Goal: Task Accomplishment & Management: Manage account settings

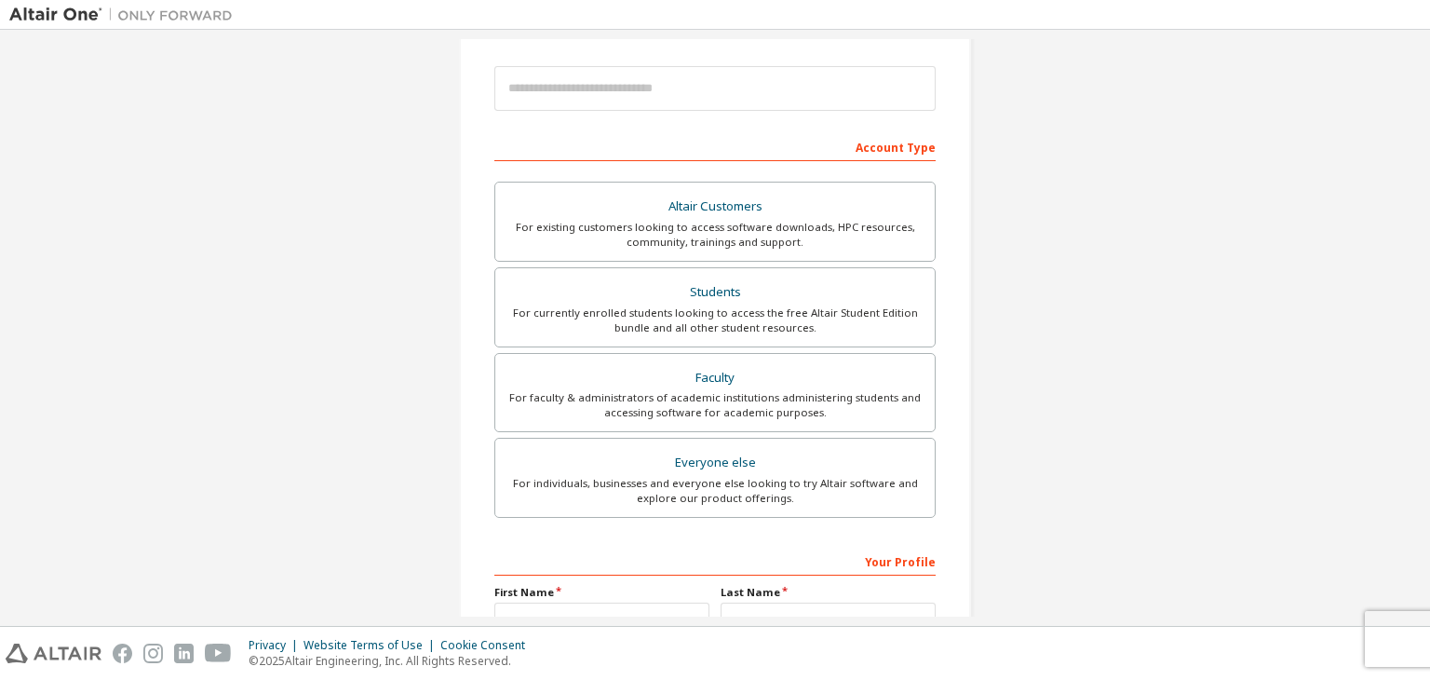
scroll to position [216, 0]
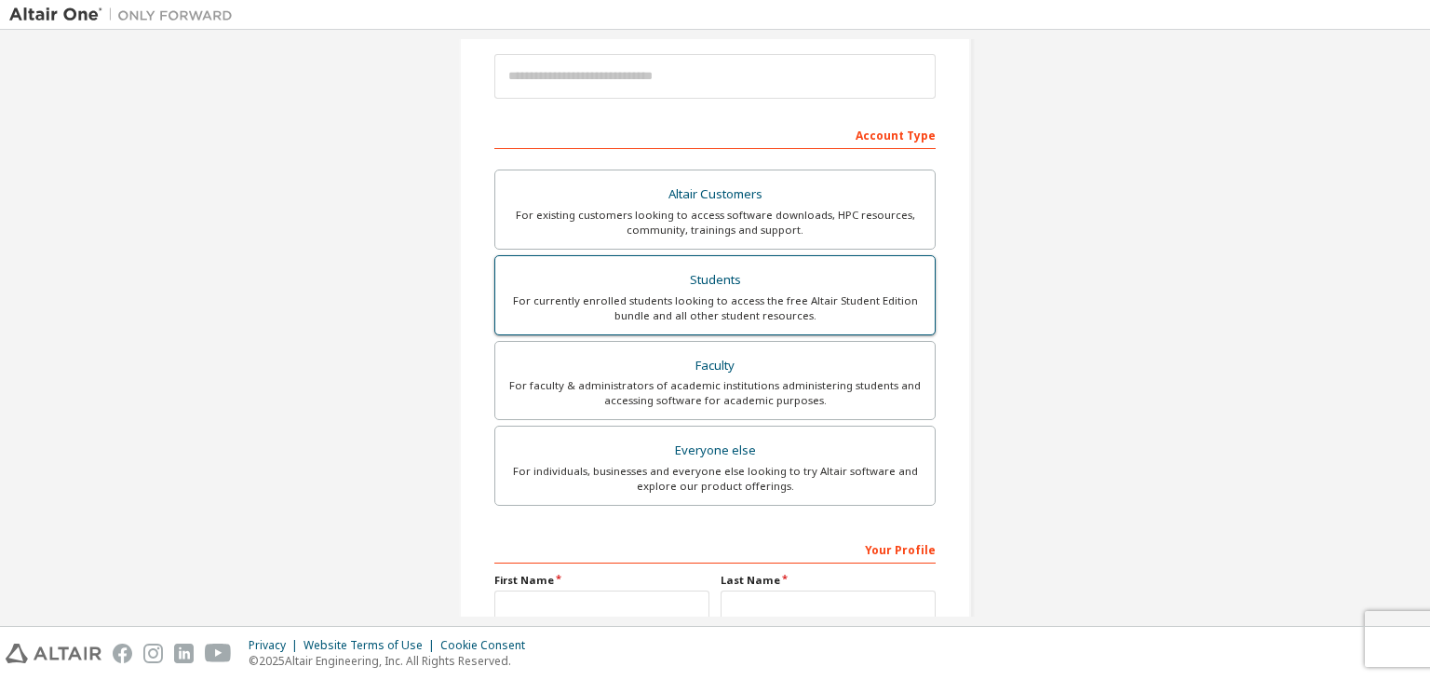
click at [721, 293] on div "For currently enrolled students looking to access the free Altair Student Editi…" at bounding box center [715, 308] width 417 height 30
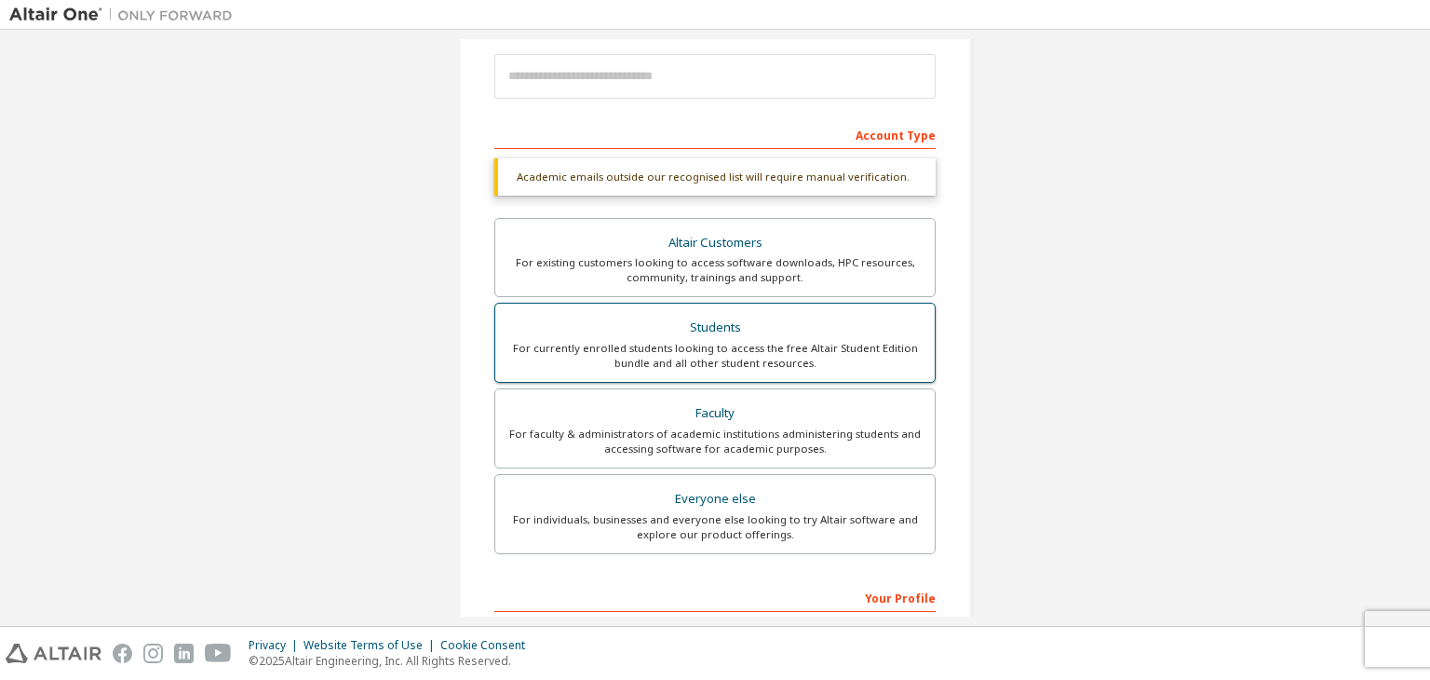
click at [706, 330] on div "Students" at bounding box center [715, 328] width 417 height 26
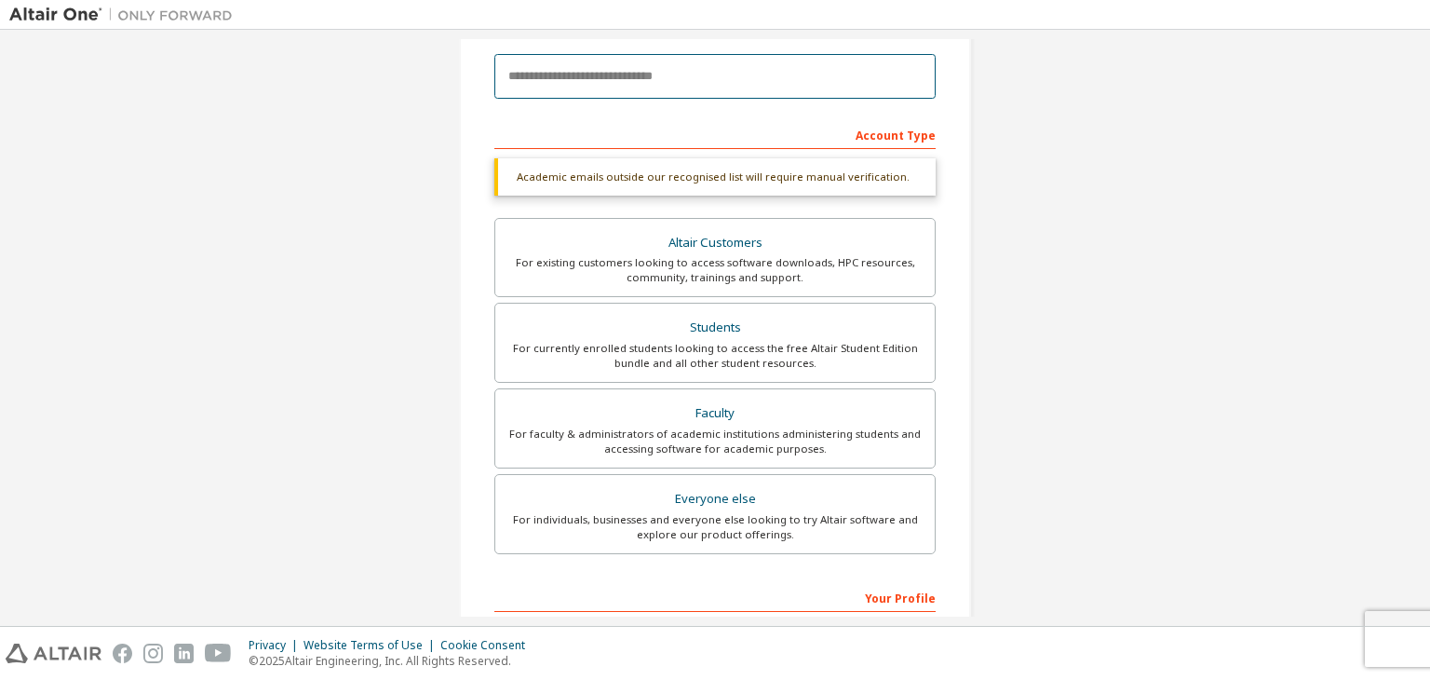
click at [595, 74] on input "email" at bounding box center [714, 76] width 441 height 45
paste input "**********"
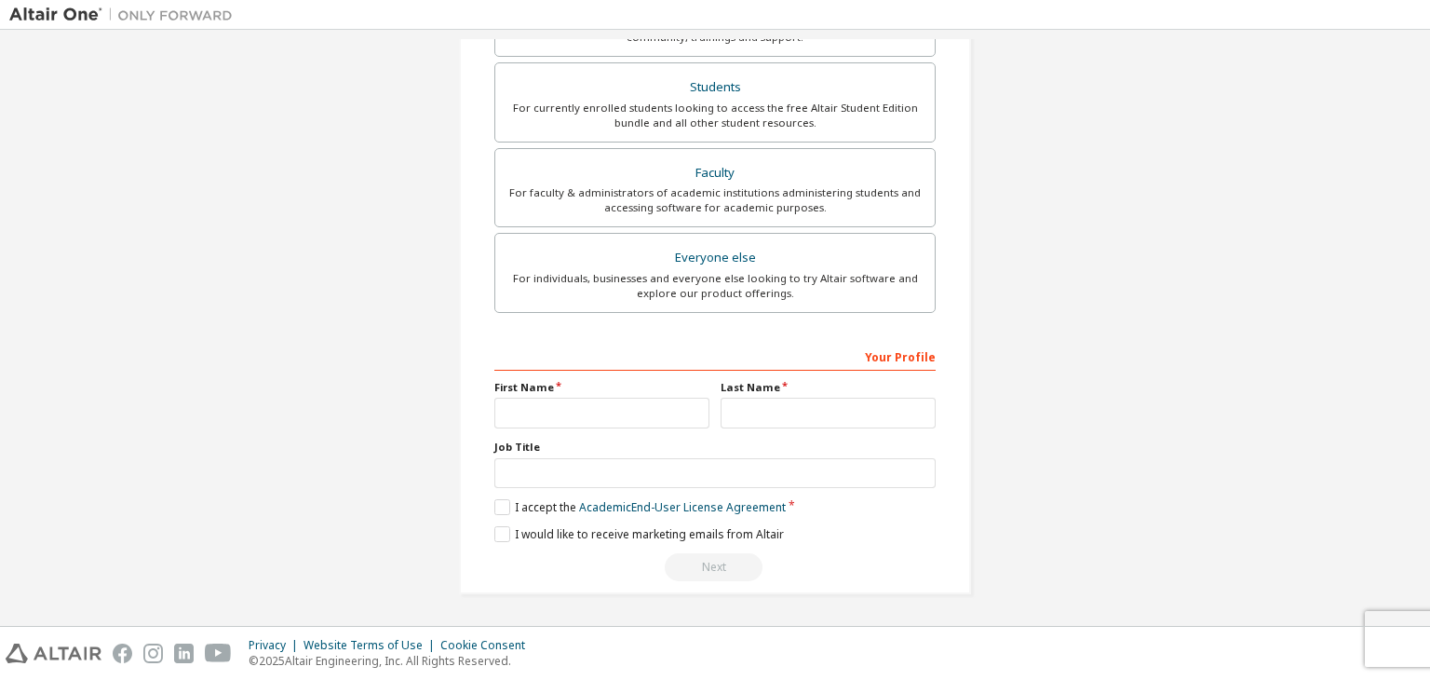
scroll to position [391, 0]
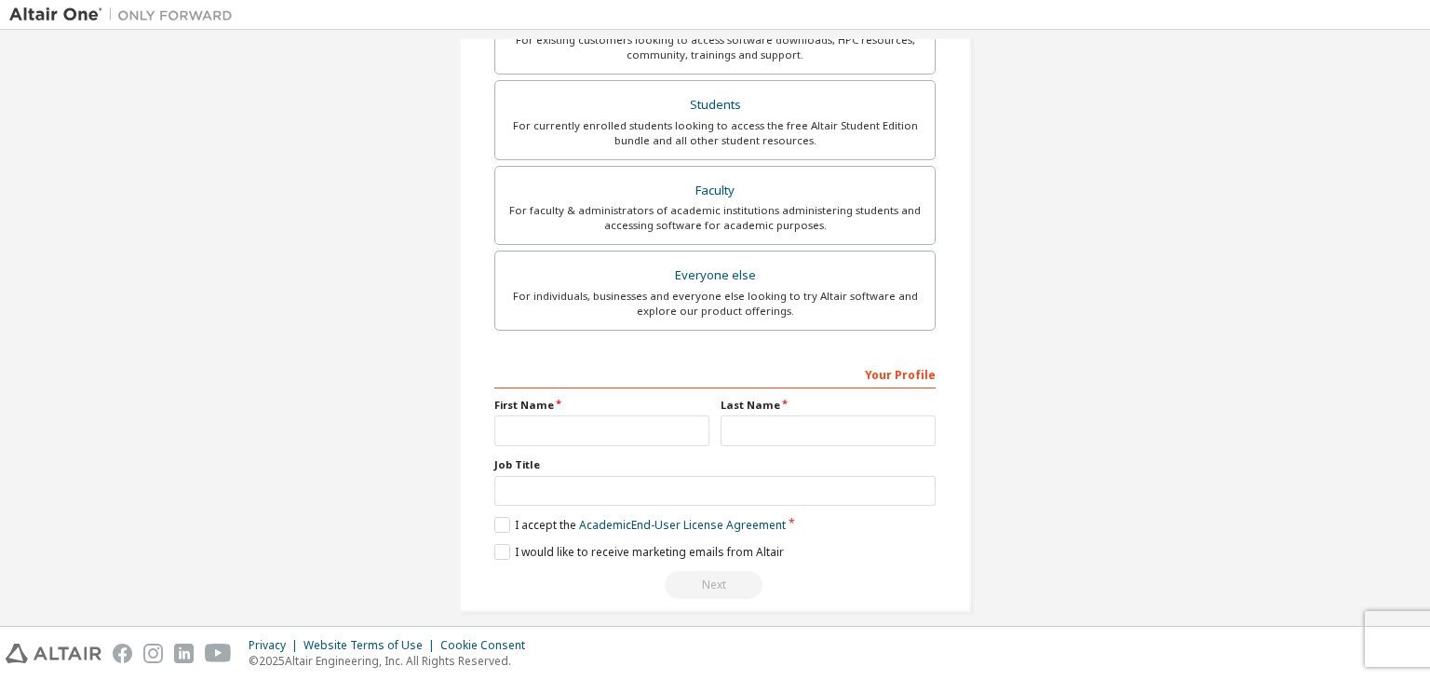
type input "**********"
click at [584, 419] on input "text" at bounding box center [601, 430] width 215 height 31
type input "********"
click at [747, 431] on input "text" at bounding box center [828, 430] width 215 height 31
type input "*"
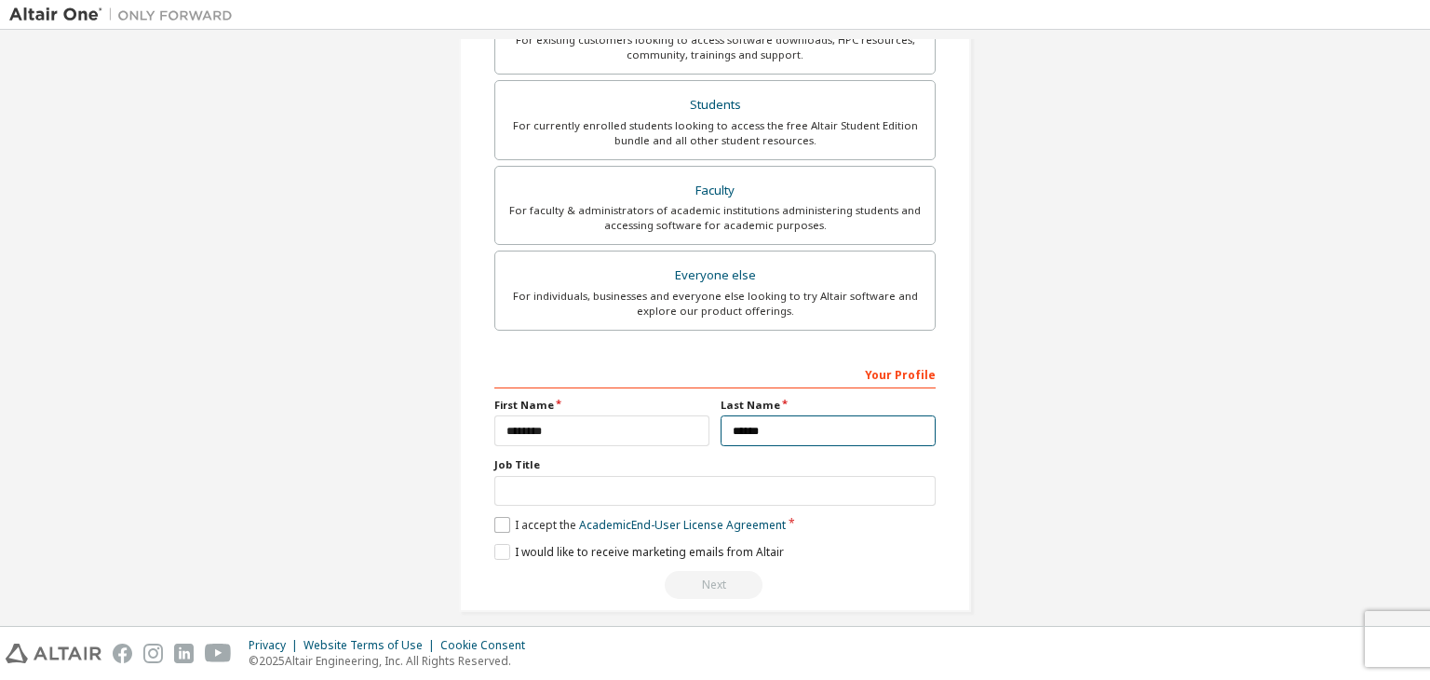
type input "******"
click at [499, 522] on label "I accept the Academic End-User License Agreement" at bounding box center [639, 525] width 291 height 16
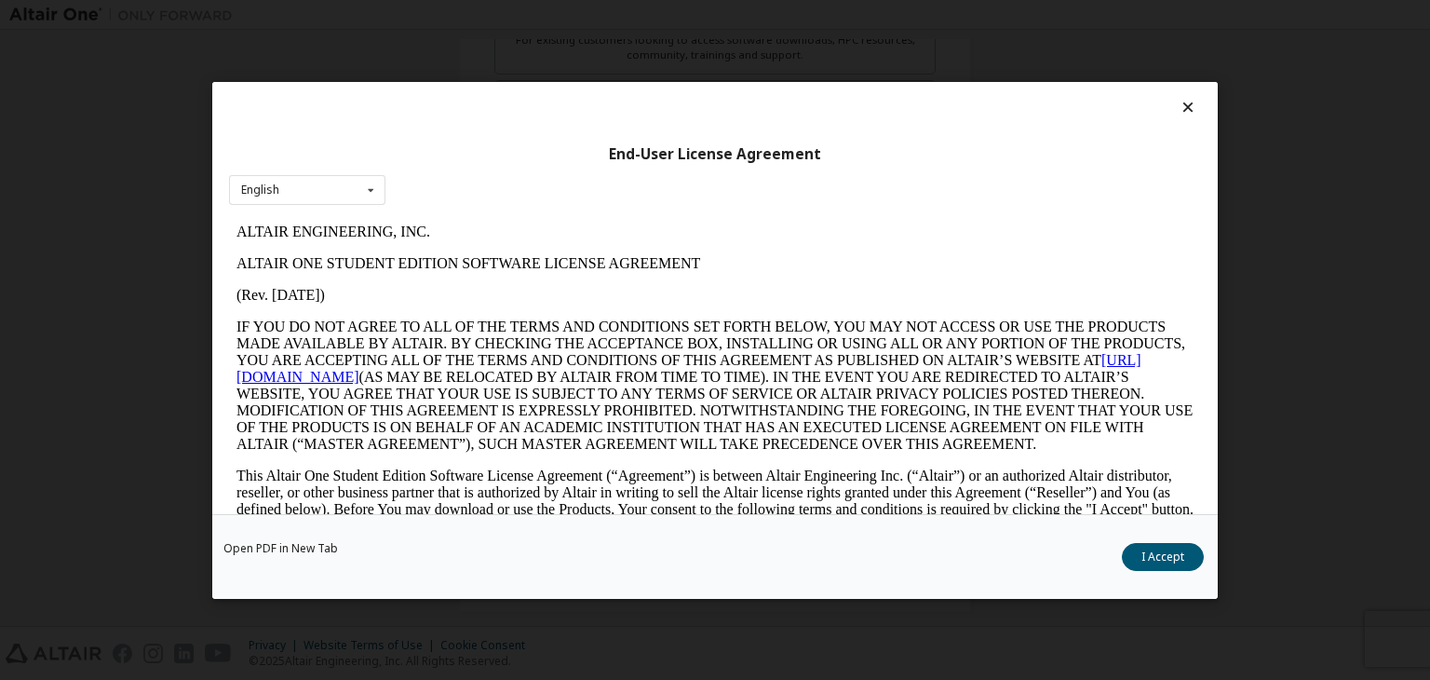
click at [499, 522] on div "Open PDF in New Tab I Accept" at bounding box center [715, 556] width 1006 height 85
click at [1155, 553] on button "I Accept" at bounding box center [1163, 557] width 82 height 28
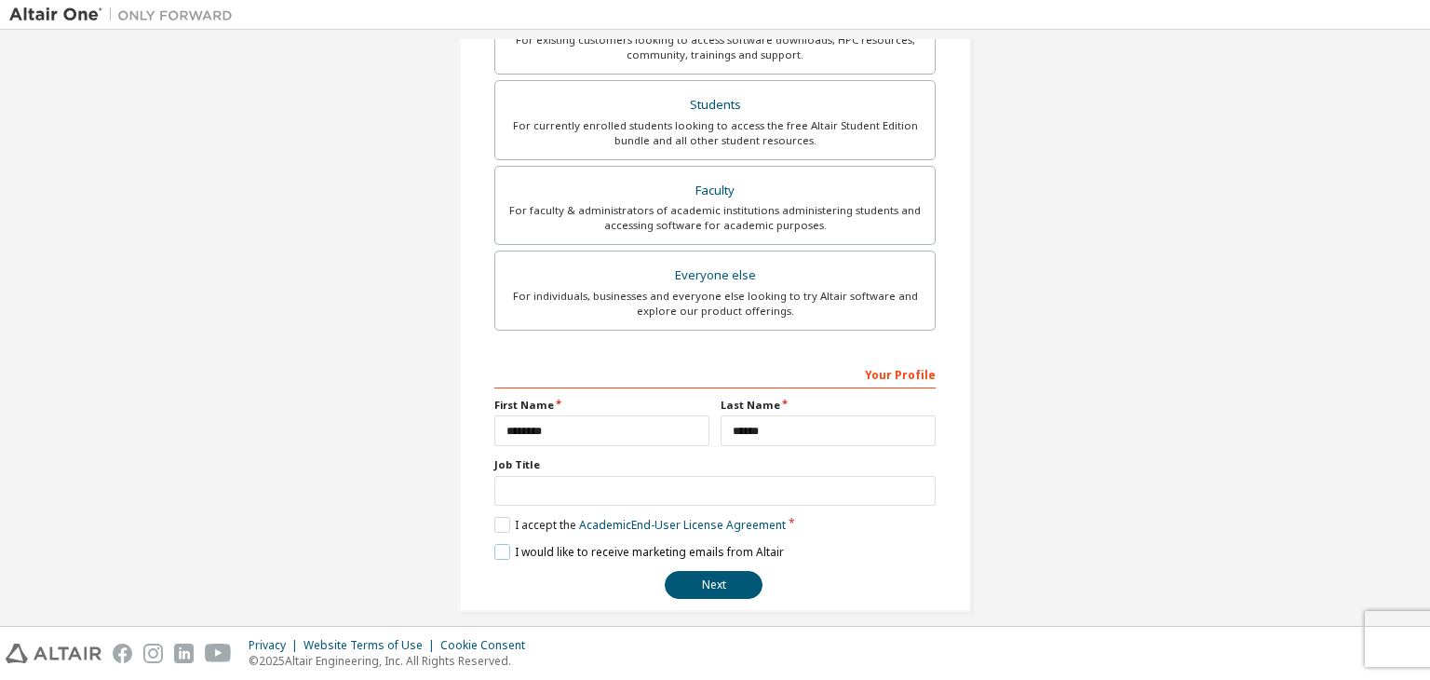
click at [497, 549] on label "I would like to receive marketing emails from Altair" at bounding box center [639, 552] width 290 height 16
click at [578, 488] on input "text" at bounding box center [714, 491] width 441 height 31
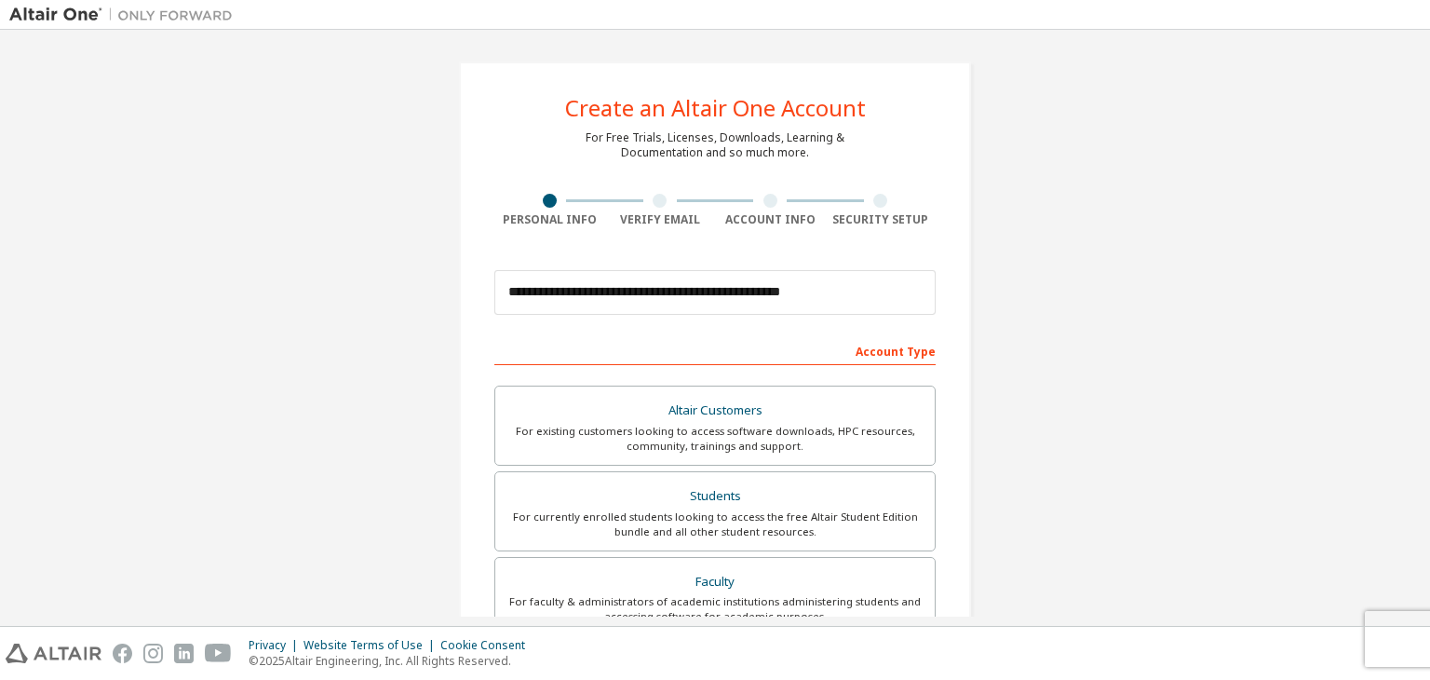
scroll to position [405, 0]
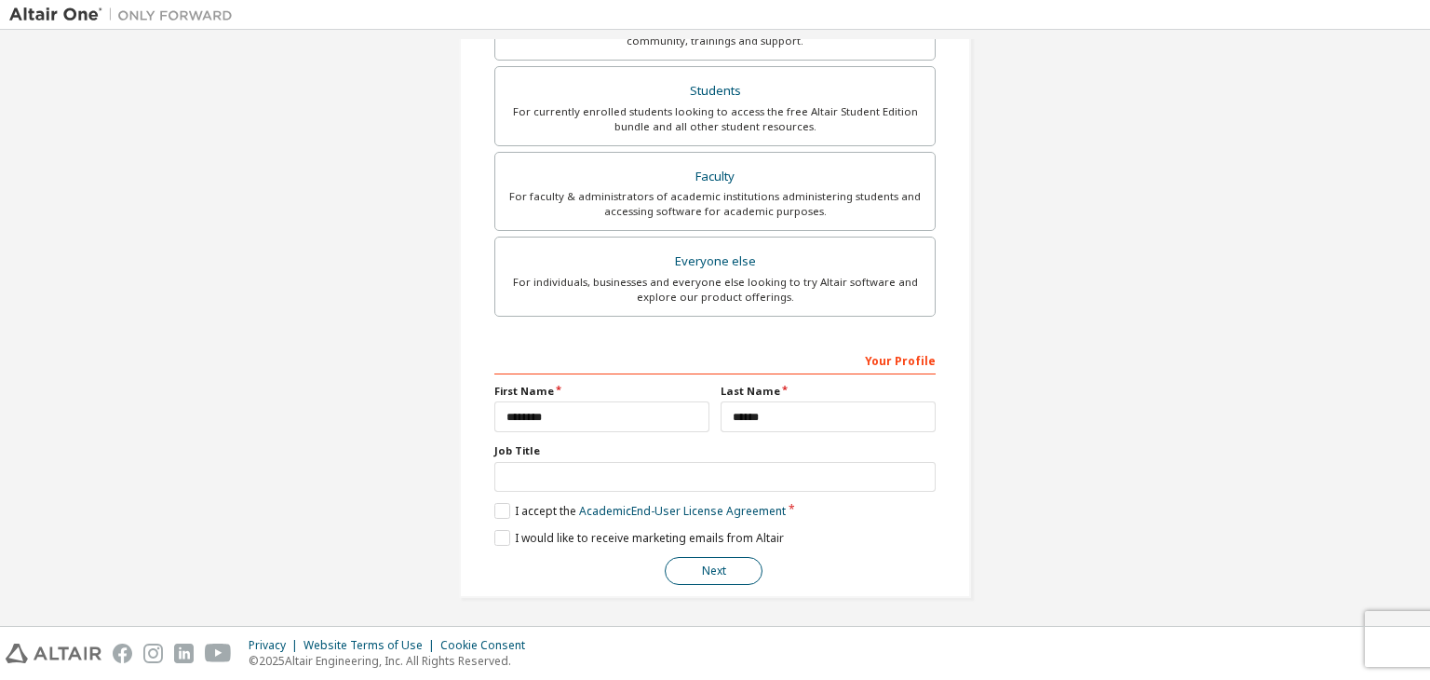
click at [694, 565] on button "Next" at bounding box center [714, 571] width 98 height 28
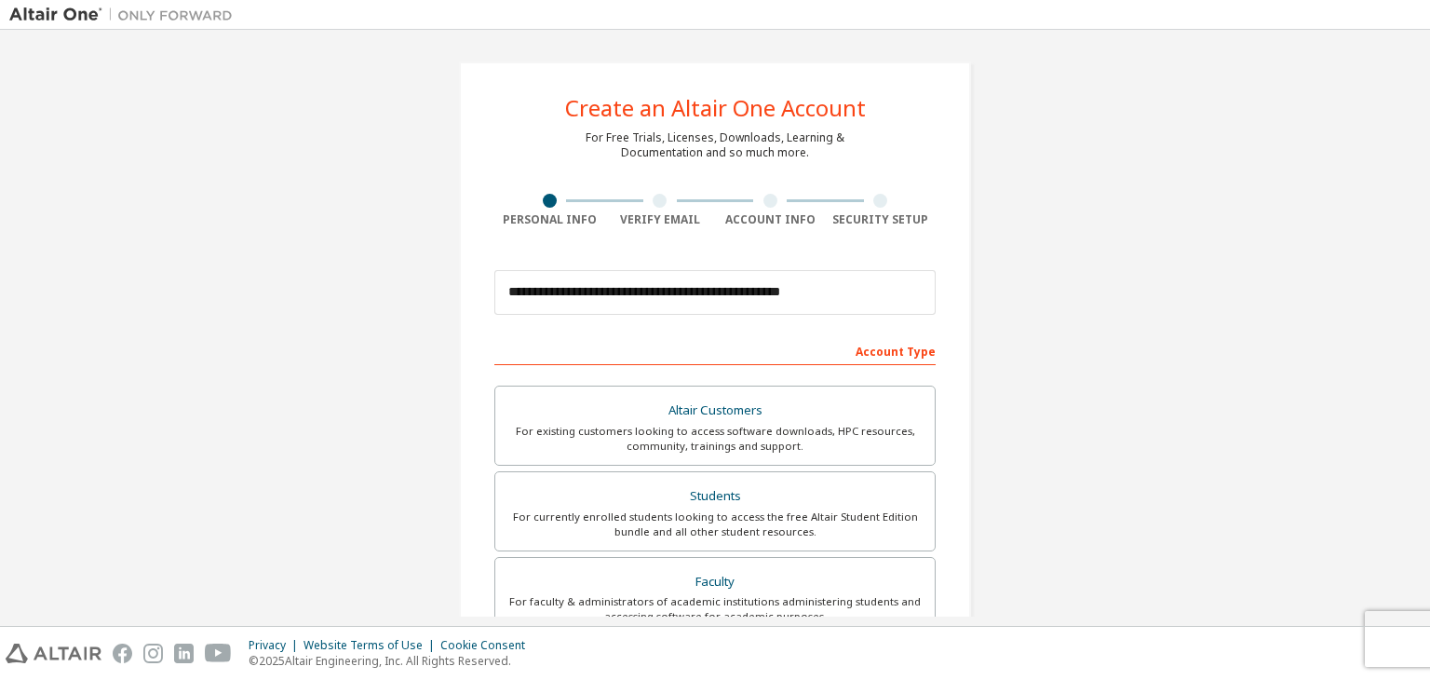
scroll to position [0, 0]
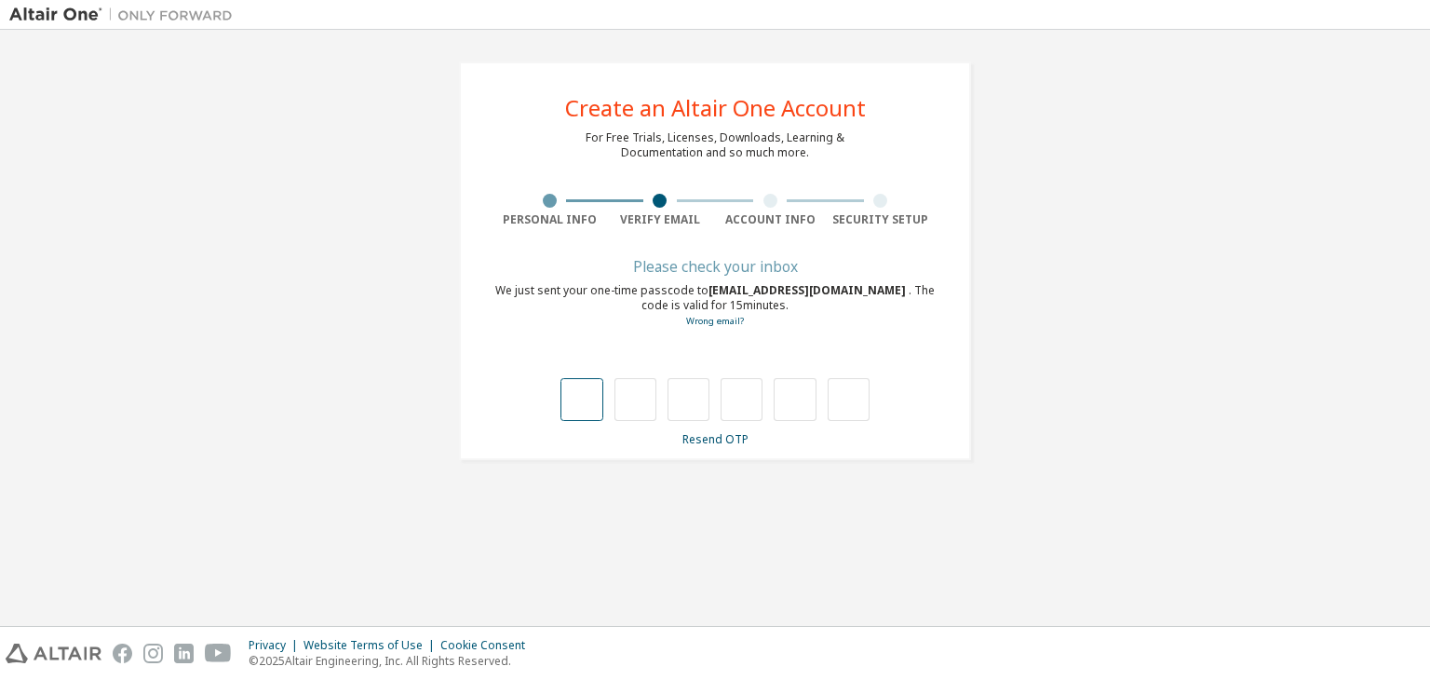
type input "*"
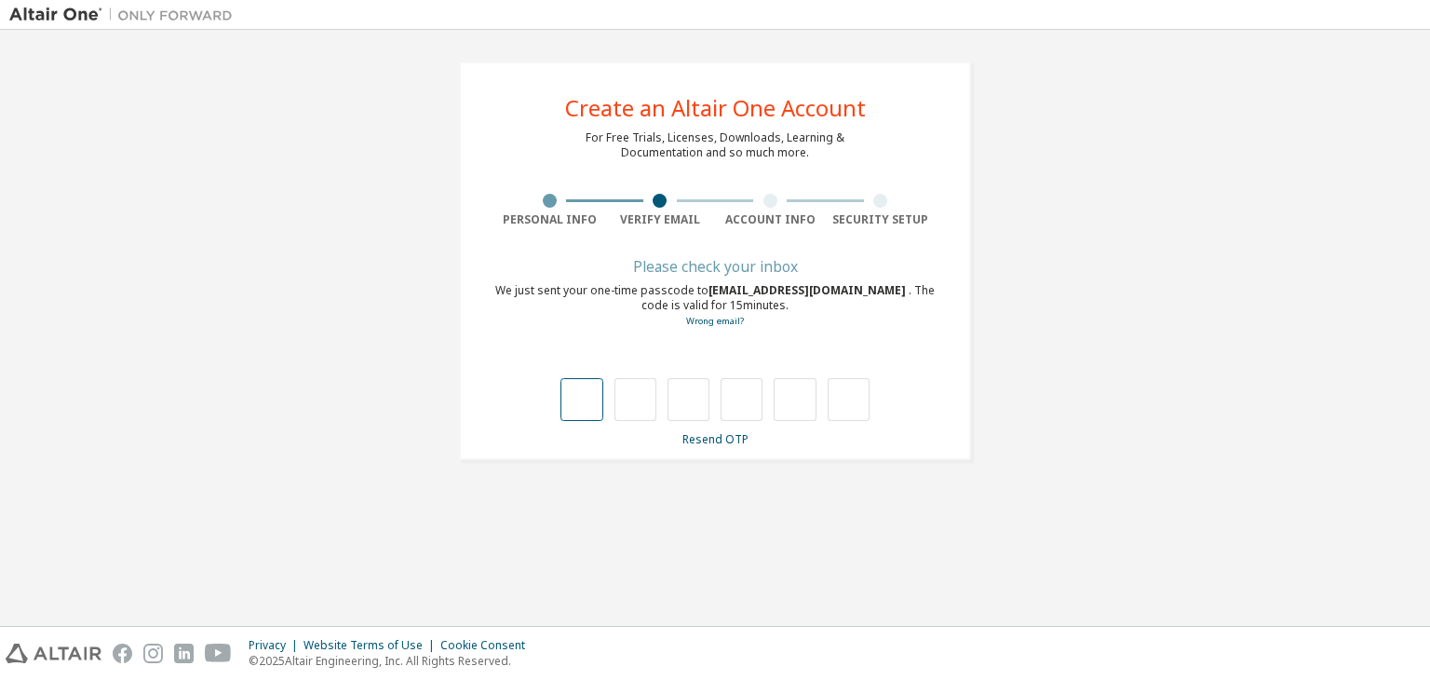
type input "*"
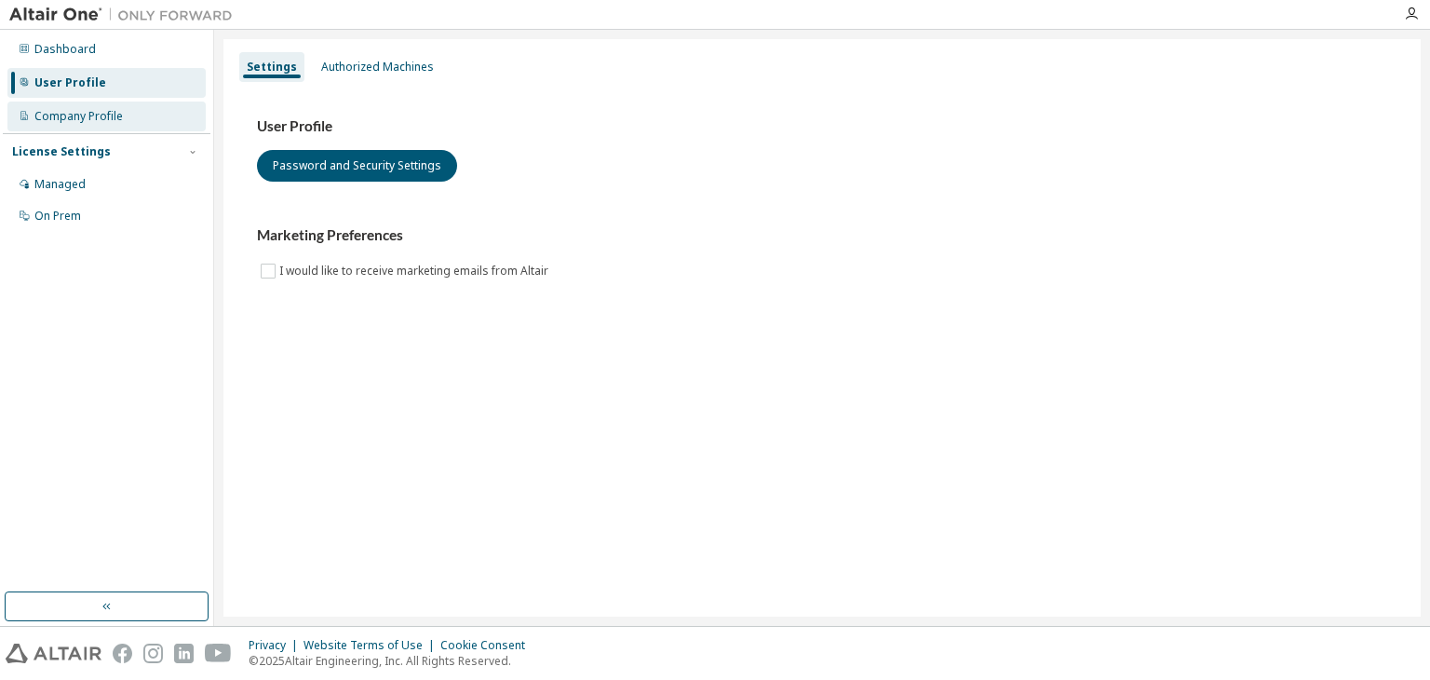
click at [89, 123] on div "Company Profile" at bounding box center [78, 116] width 88 height 15
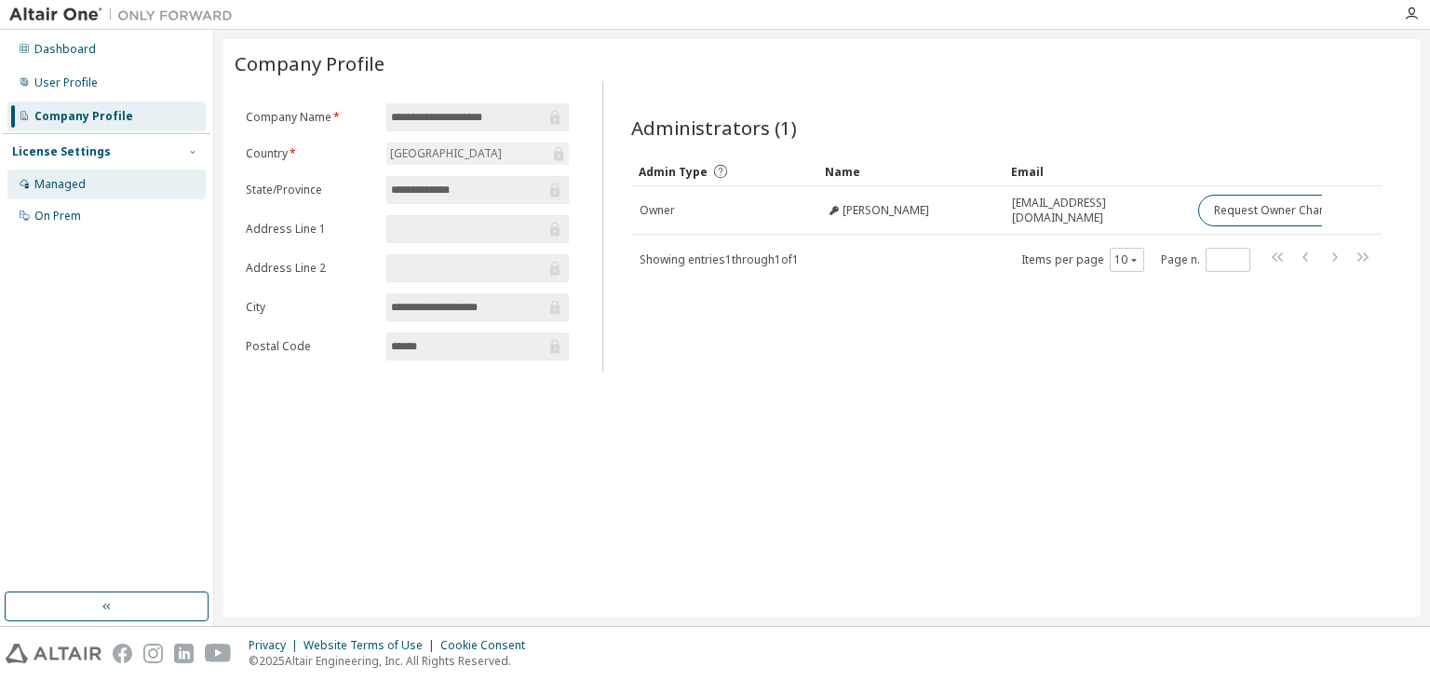
click at [69, 187] on div "Managed" at bounding box center [59, 184] width 51 height 15
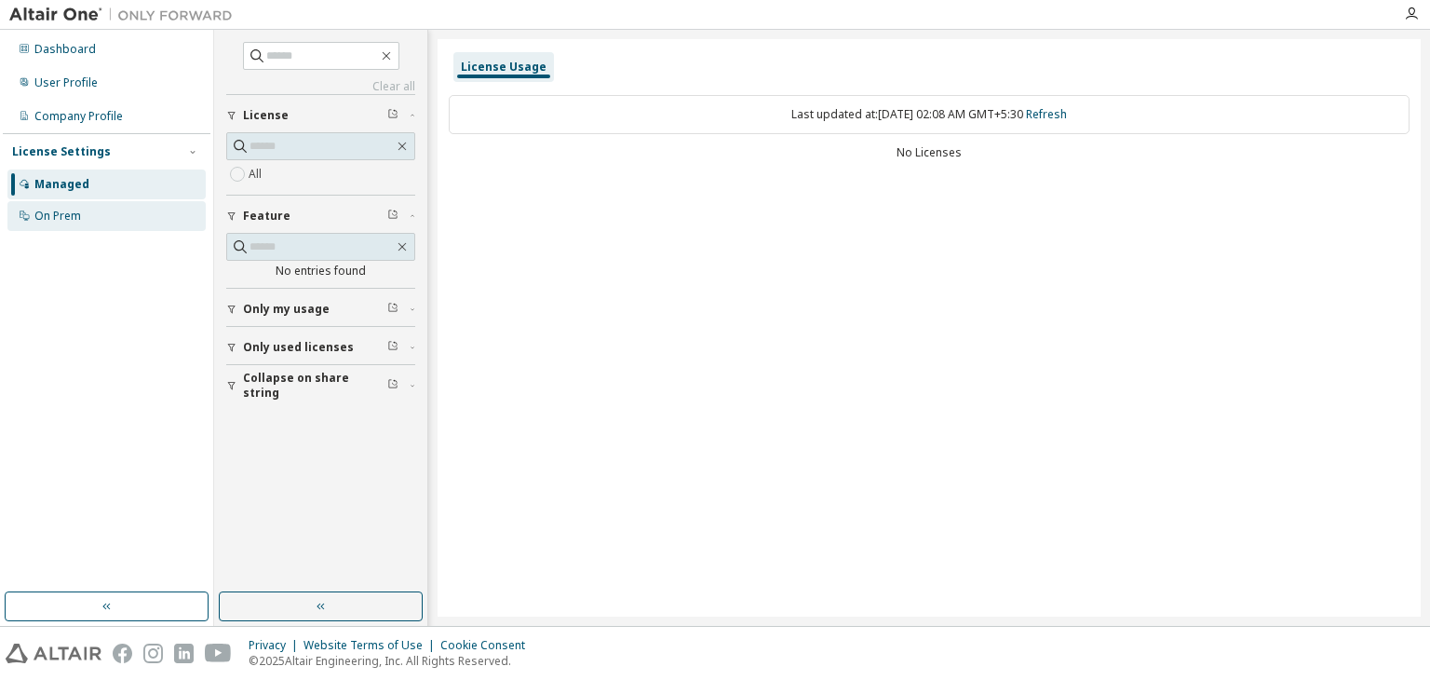
click at [63, 213] on div "On Prem" at bounding box center [57, 216] width 47 height 15
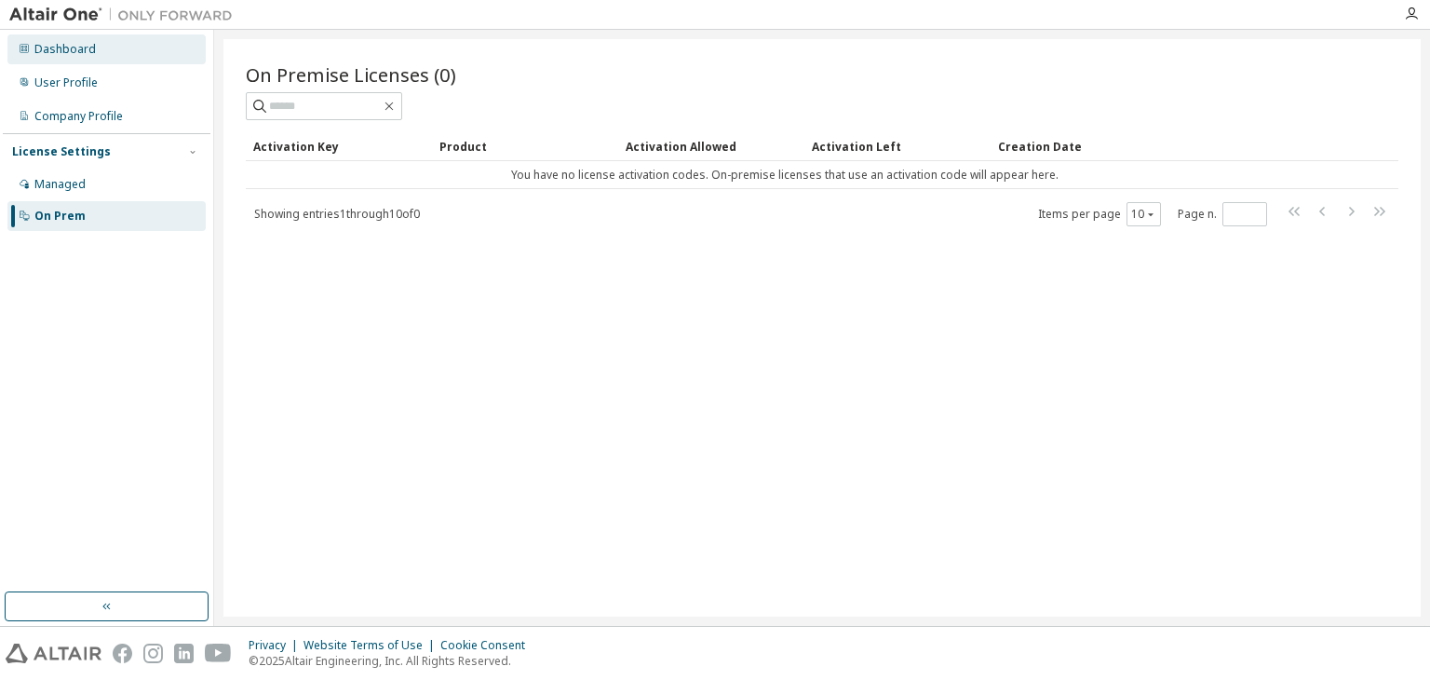
click at [37, 45] on div "Dashboard" at bounding box center [64, 49] width 61 height 15
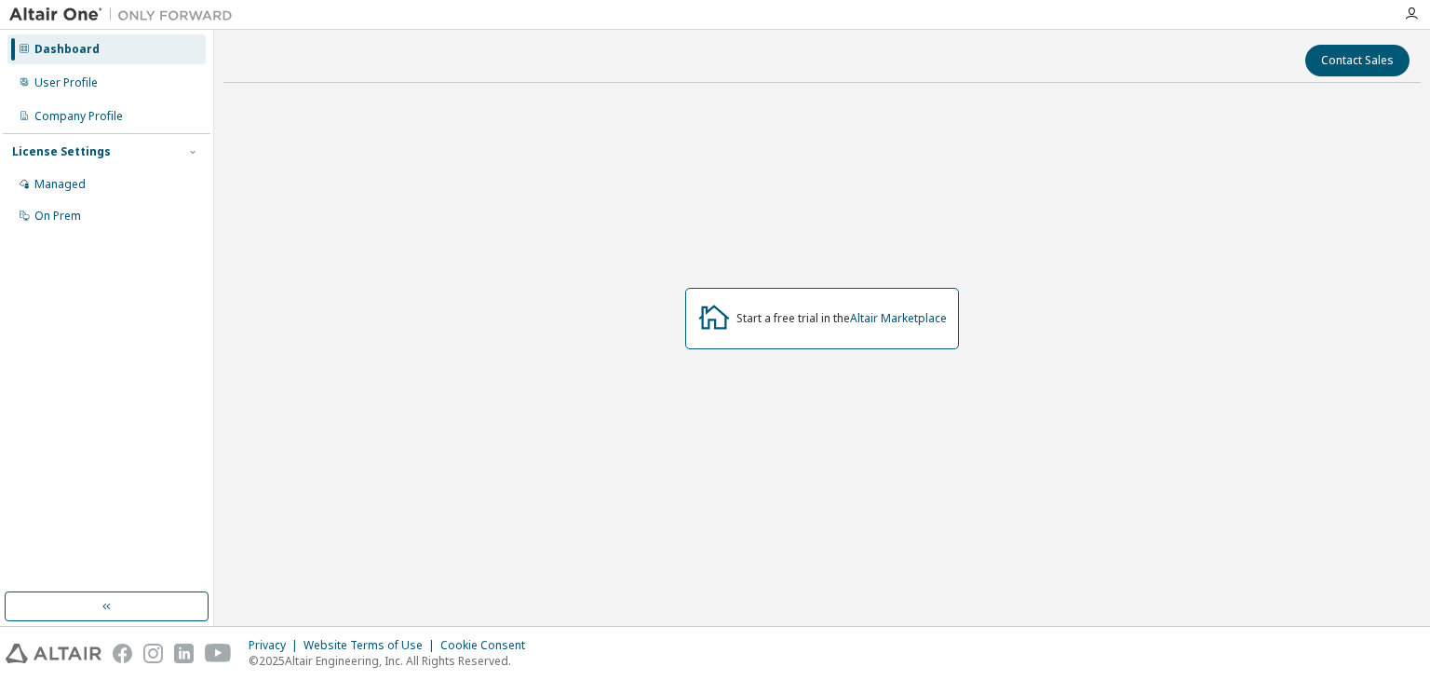
click at [37, 45] on div "Dashboard" at bounding box center [66, 49] width 65 height 15
click at [1406, 15] on icon "button" at bounding box center [1411, 14] width 15 height 15
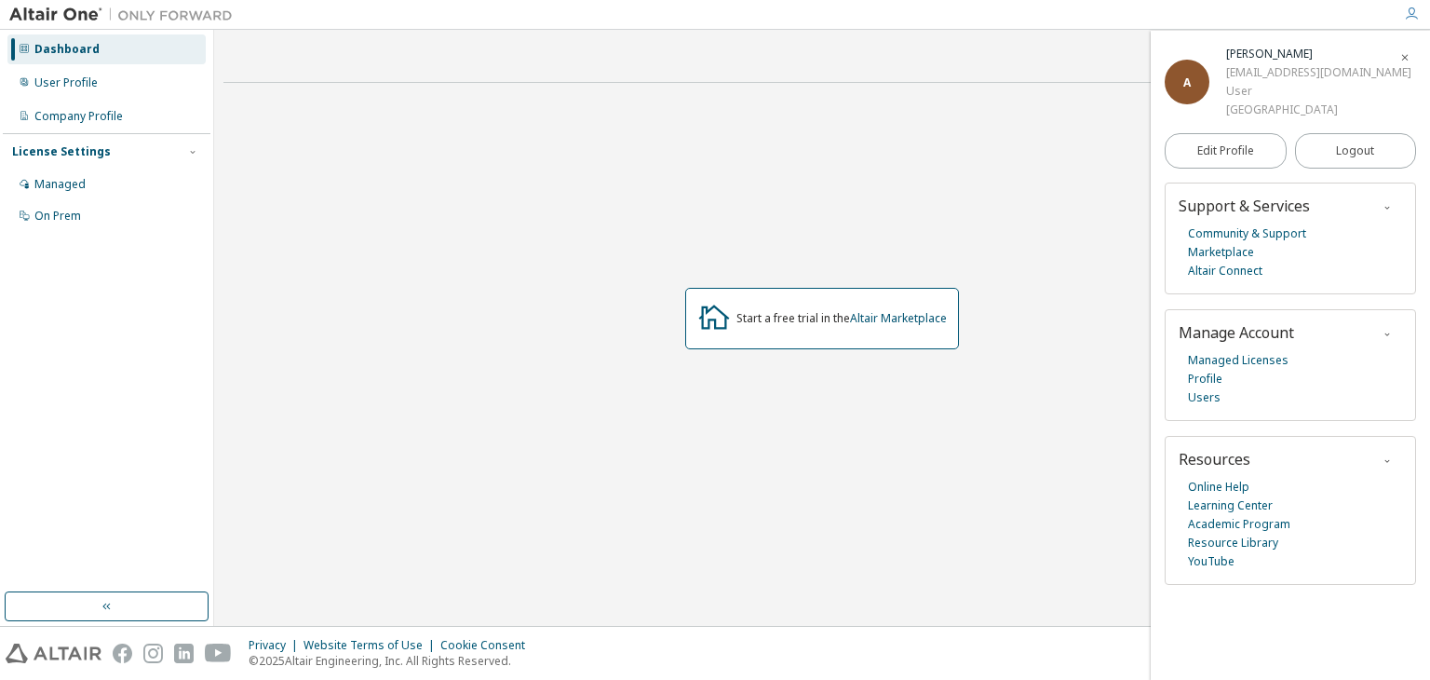
click at [1189, 83] on div "A" at bounding box center [1187, 82] width 45 height 45
click at [369, 215] on div "Start a free trial in the Altair Marketplace" at bounding box center [822, 319] width 1198 height 442
click at [168, 6] on img at bounding box center [125, 15] width 233 height 19
click at [78, 17] on img at bounding box center [125, 15] width 233 height 19
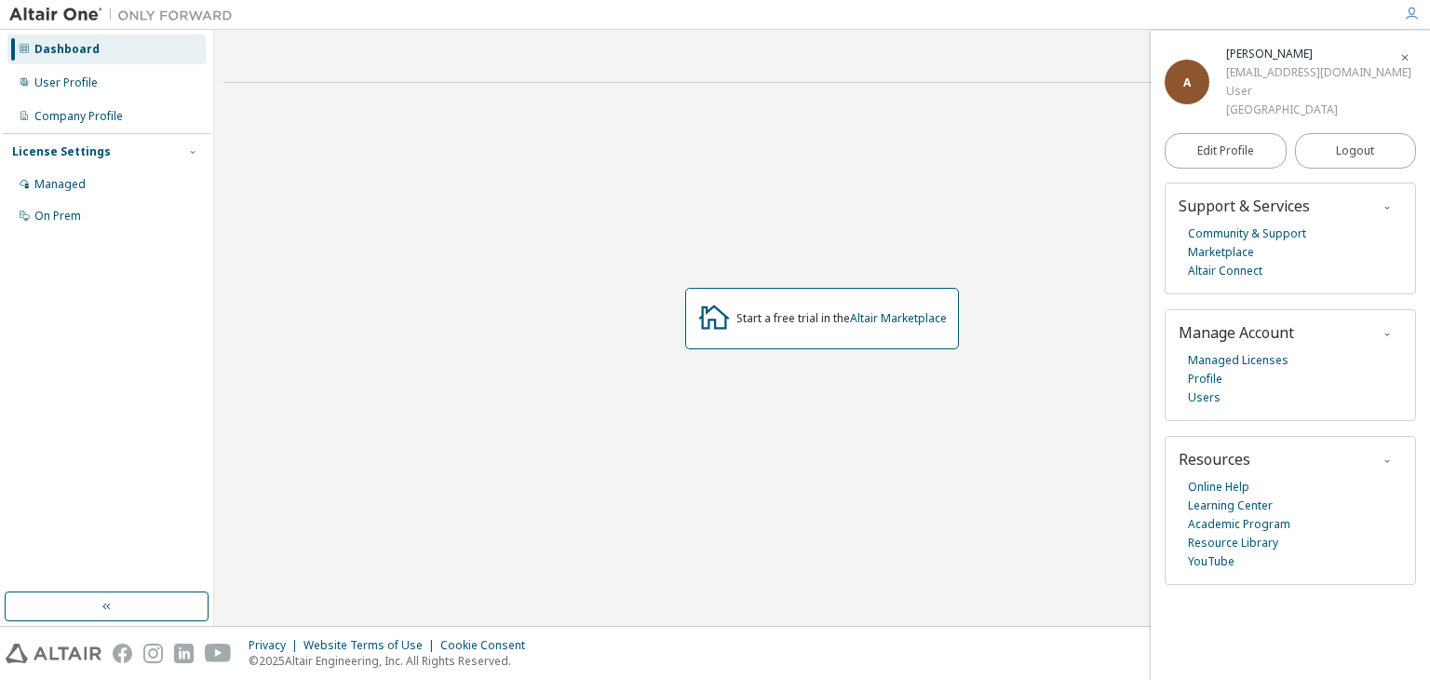
click at [78, 17] on img at bounding box center [125, 15] width 233 height 19
click at [110, 602] on icon "button" at bounding box center [107, 606] width 15 height 15
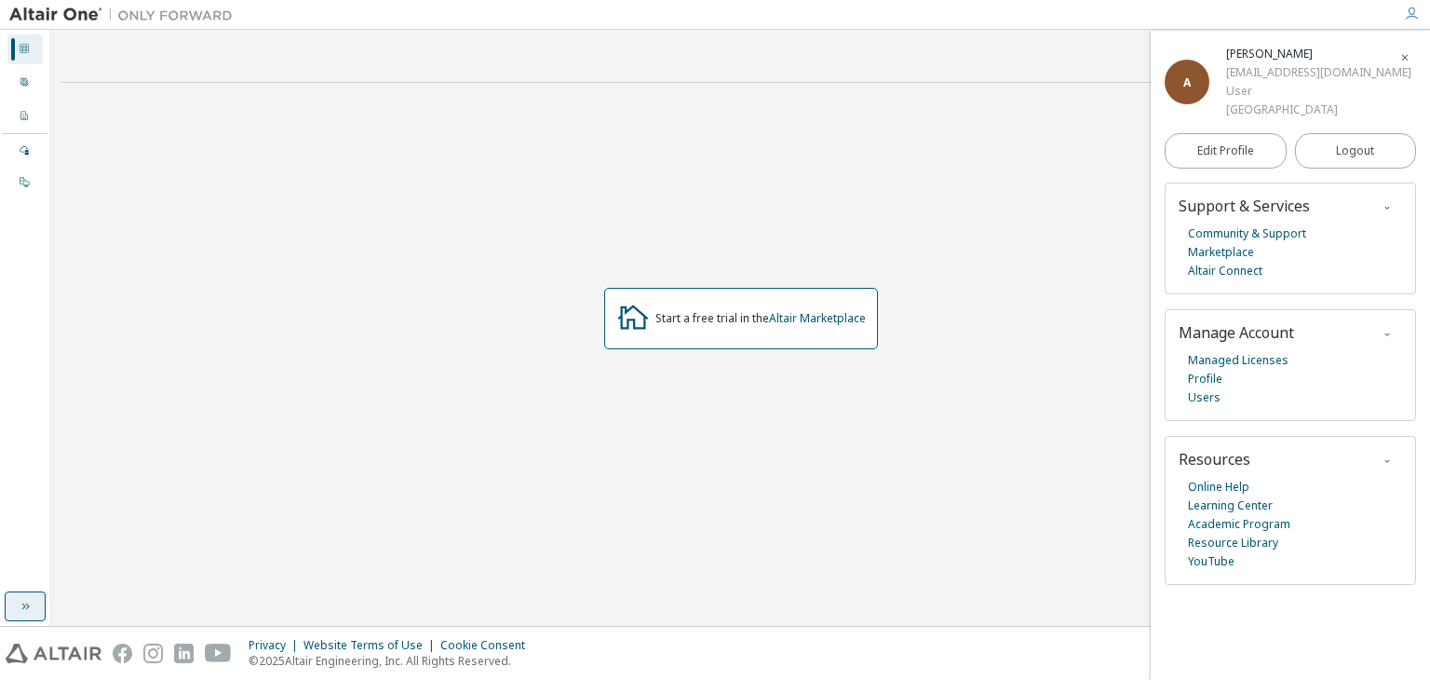
click at [110, 602] on div "Contact Sales Start a free trial in the Altair Marketplace" at bounding box center [741, 327] width 1361 height 577
